Goal: Information Seeking & Learning: Find specific fact

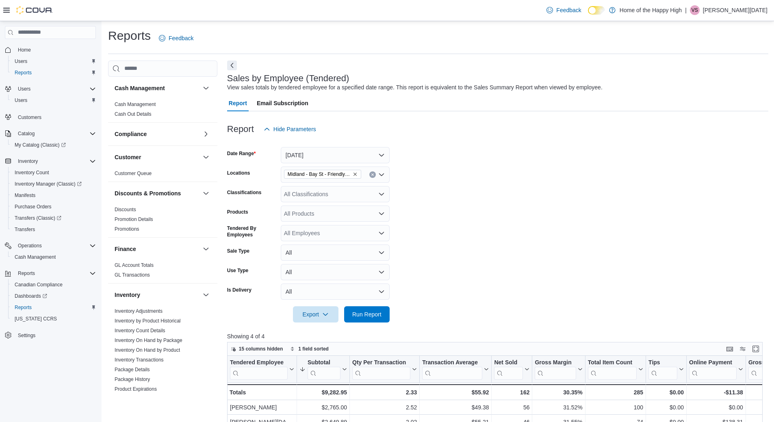
scroll to position [264, 0]
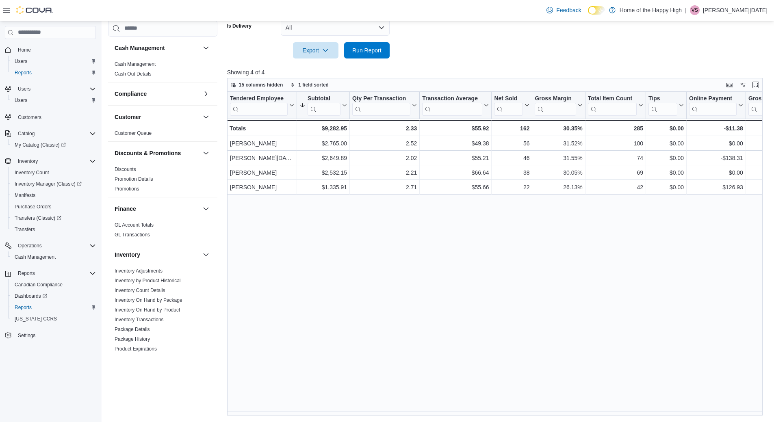
click at [440, 292] on div "Tendered Employee Click to view column header actions Subtotal Sorted descendin…" at bounding box center [497, 254] width 541 height 324
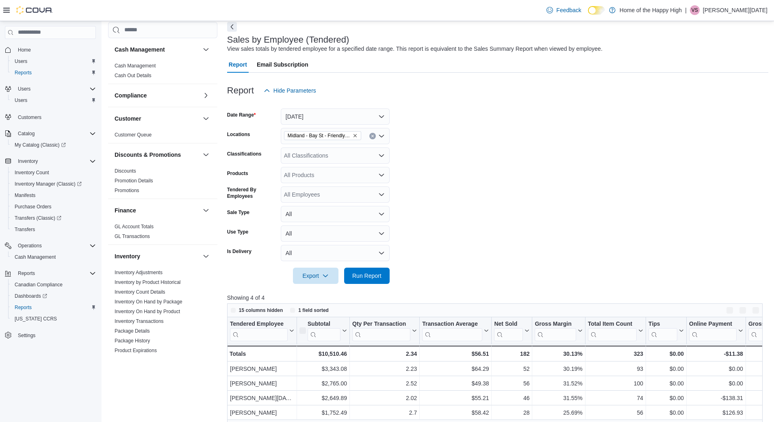
scroll to position [81, 0]
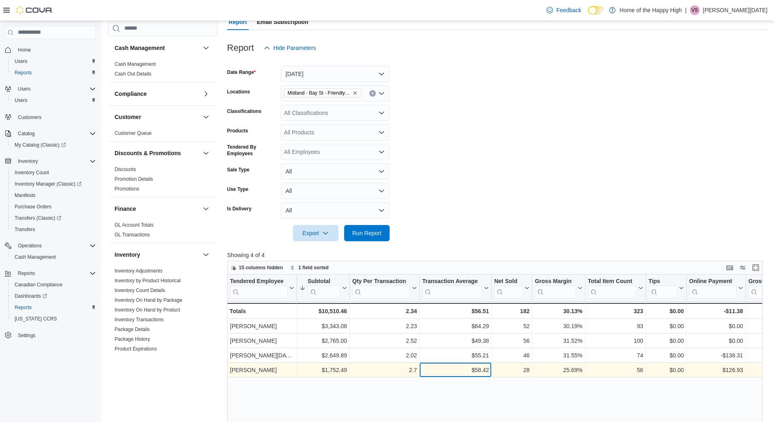
click at [480, 371] on div "$58.42" at bounding box center [455, 370] width 67 height 10
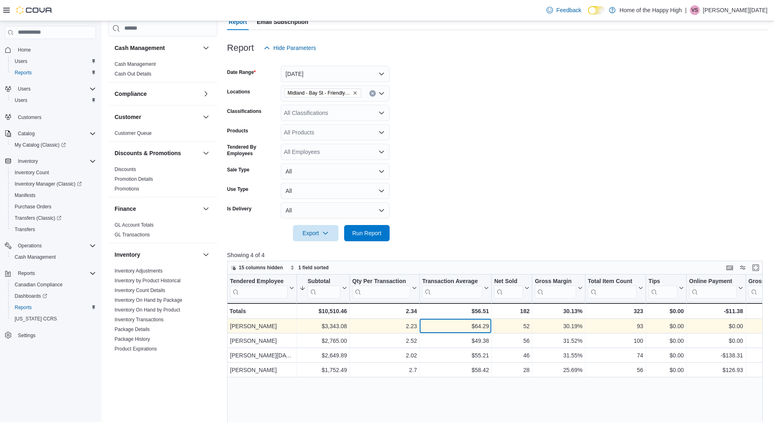
click at [485, 327] on div "$64.29" at bounding box center [455, 326] width 67 height 10
